Goal: Task Accomplishment & Management: Manage account settings

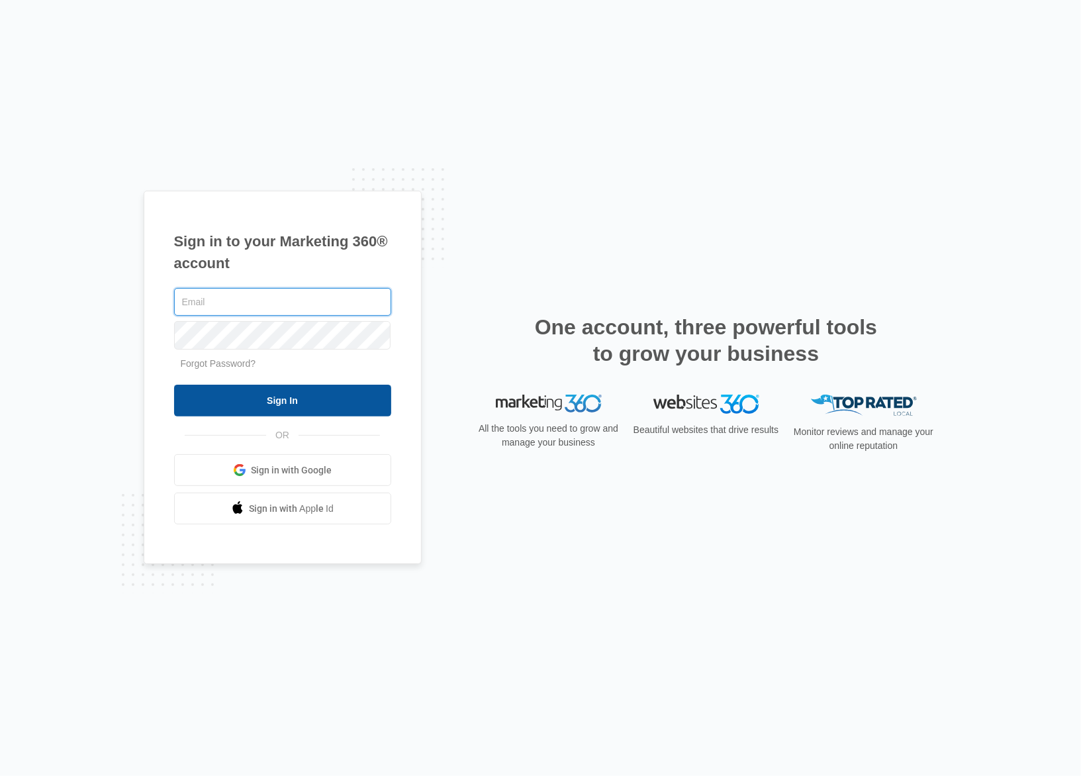
type input "[PERSON_NAME][EMAIL_ADDRESS][DOMAIN_NAME]"
click at [282, 404] on input "Sign In" at bounding box center [282, 401] width 217 height 32
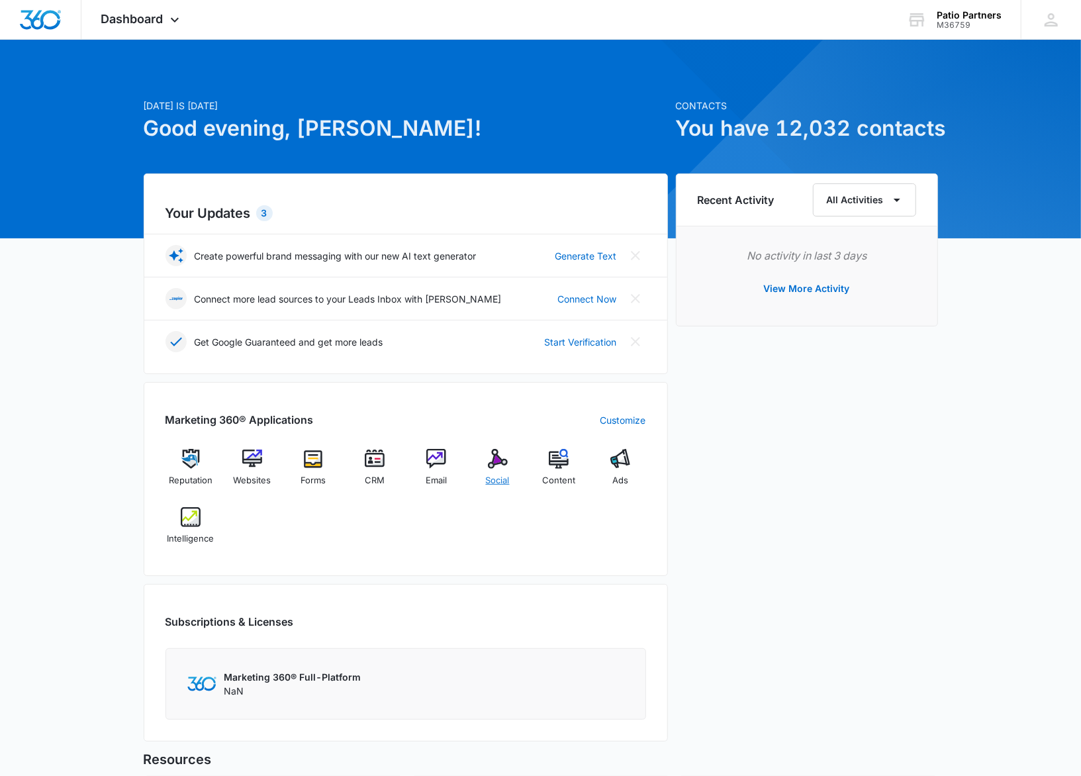
click at [500, 467] on img at bounding box center [498, 459] width 20 height 20
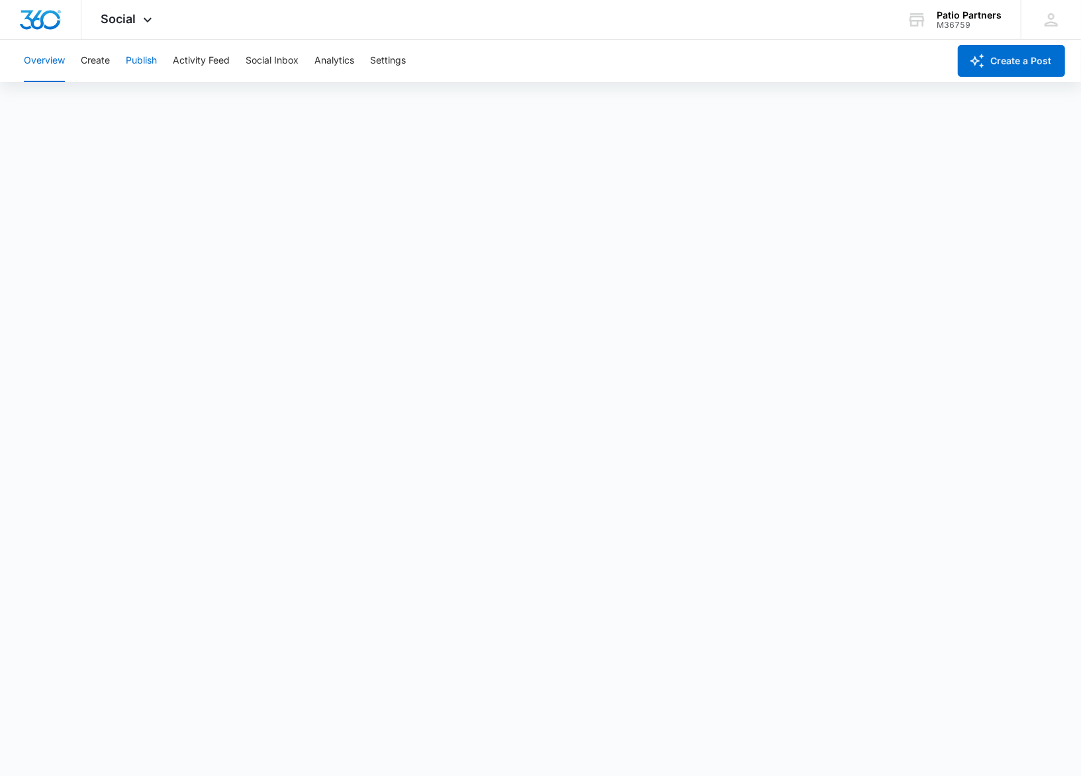
click at [134, 58] on button "Publish" at bounding box center [141, 61] width 31 height 42
